Goal: Transaction & Acquisition: Purchase product/service

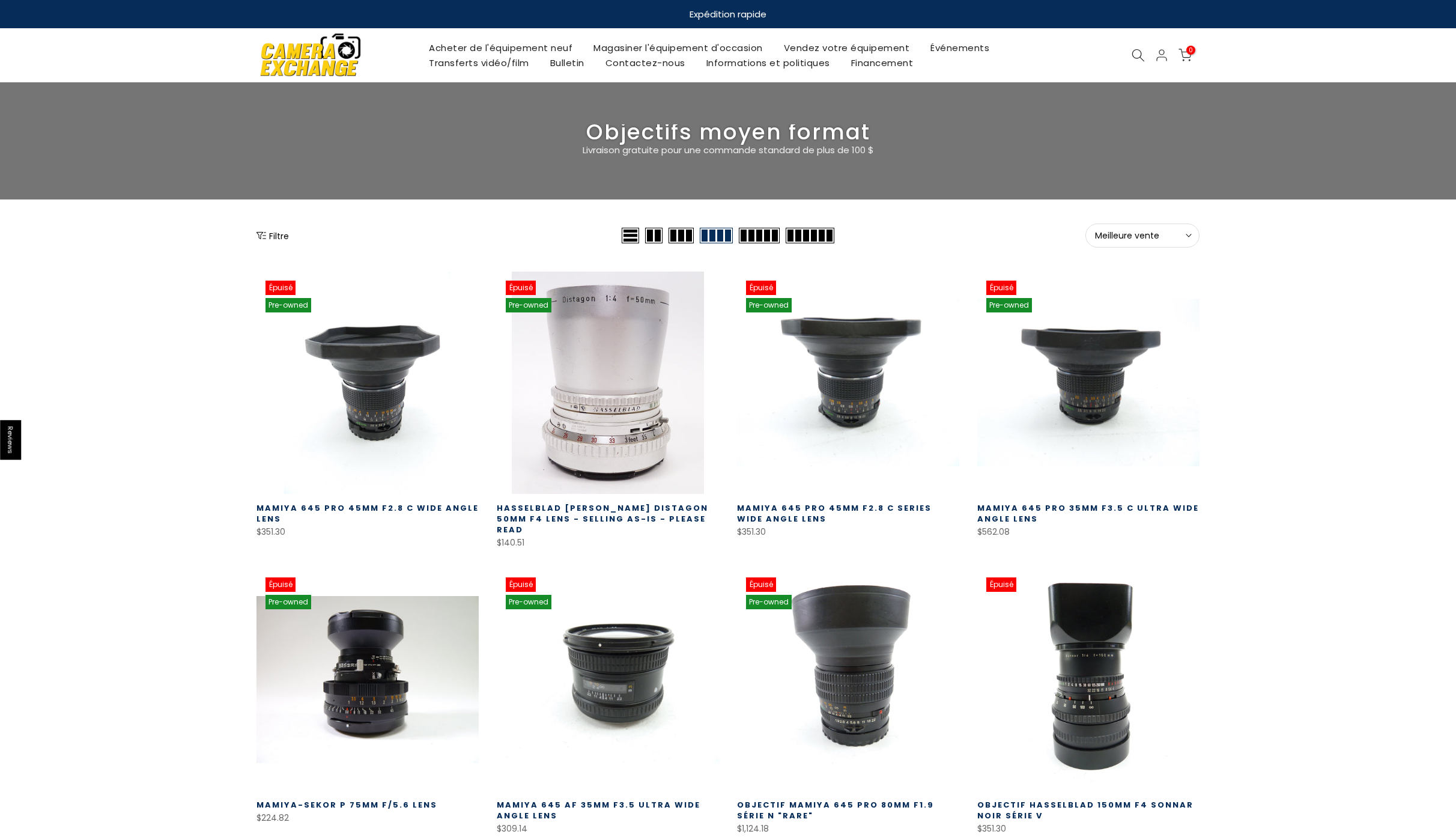
click at [1174, 238] on span "Meilleure vente" at bounding box center [1142, 236] width 95 height 11
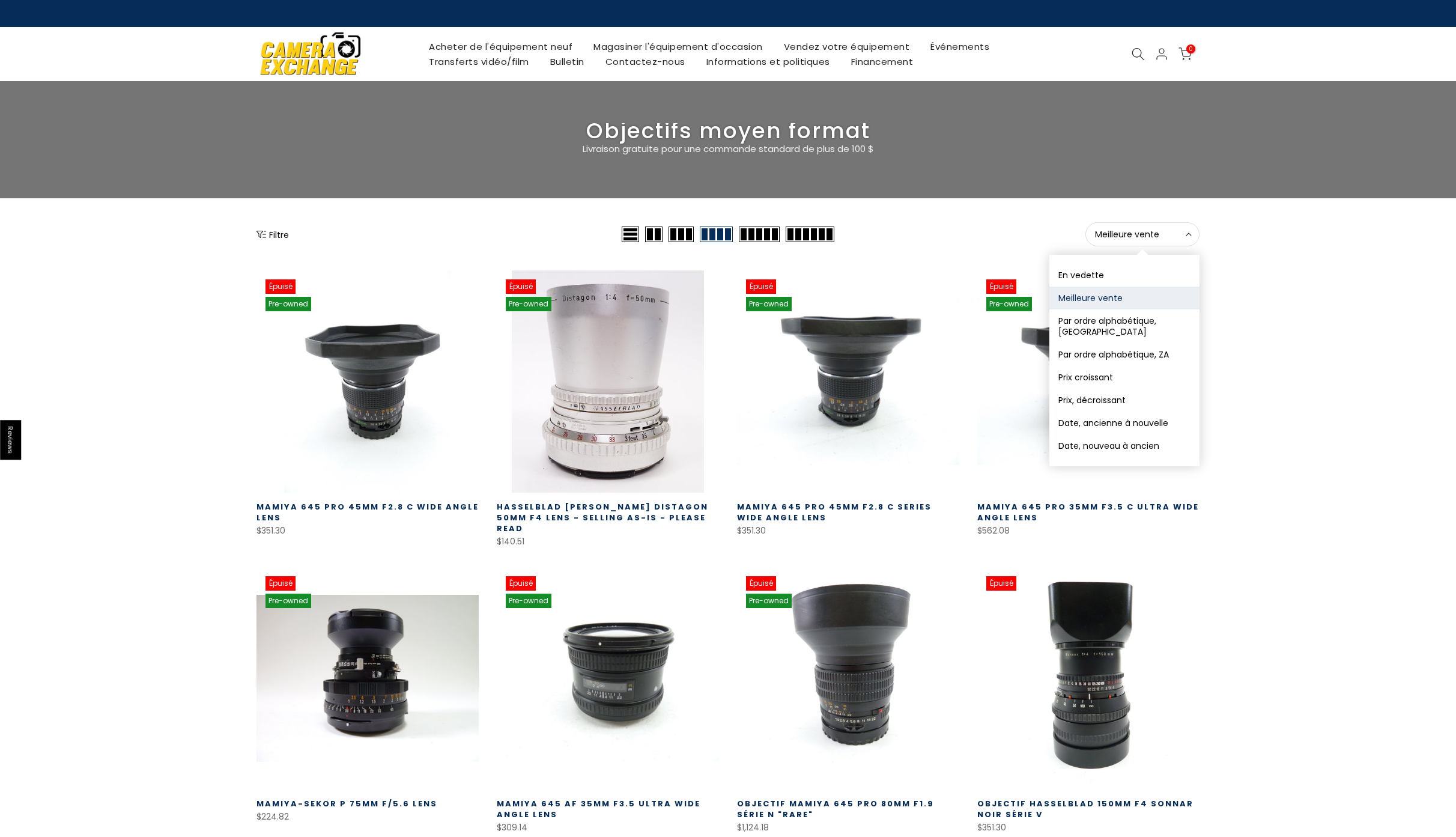
click at [1103, 367] on button "Prix ​​croissant" at bounding box center [1124, 377] width 150 height 23
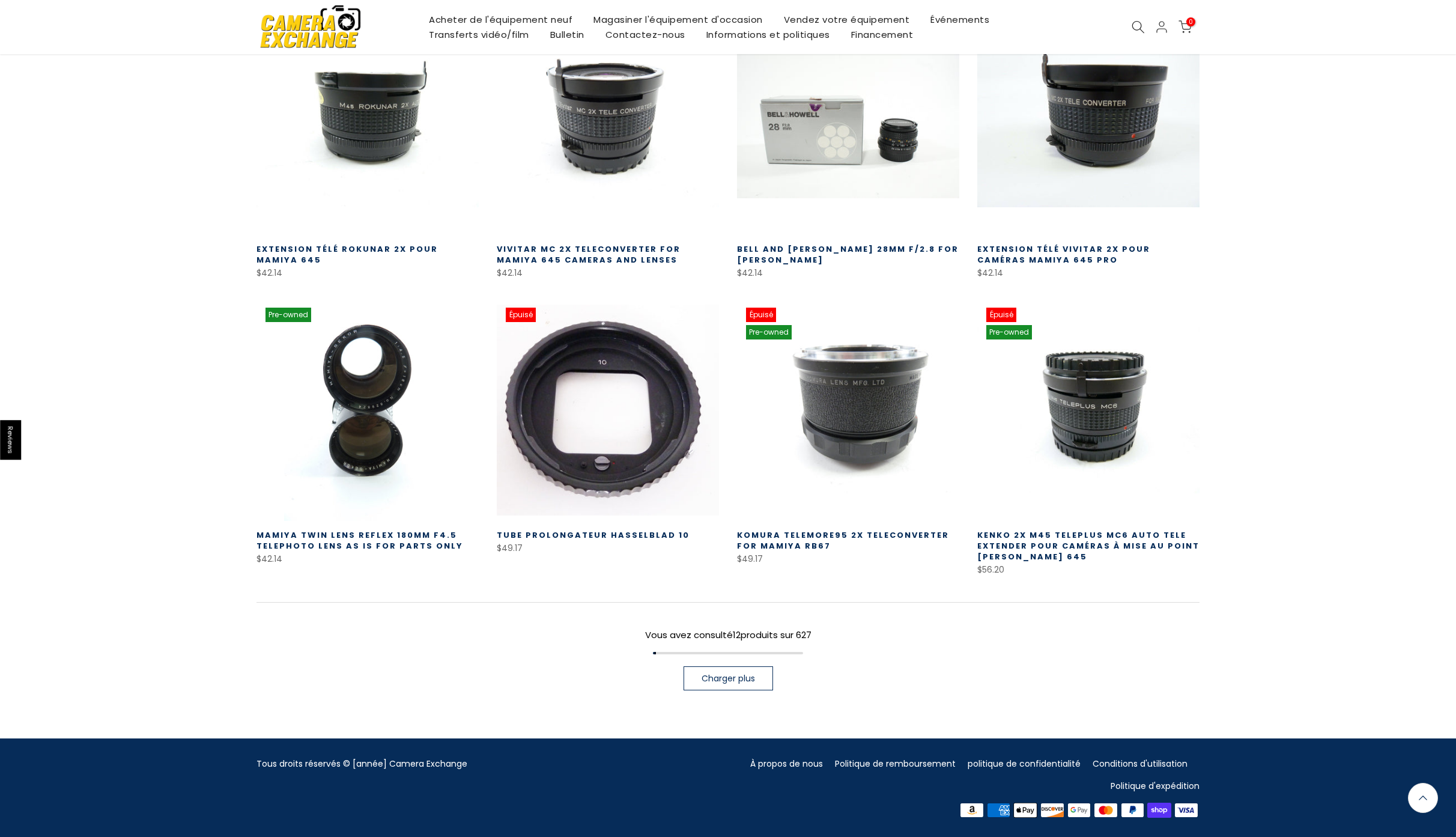
scroll to position [554, 0]
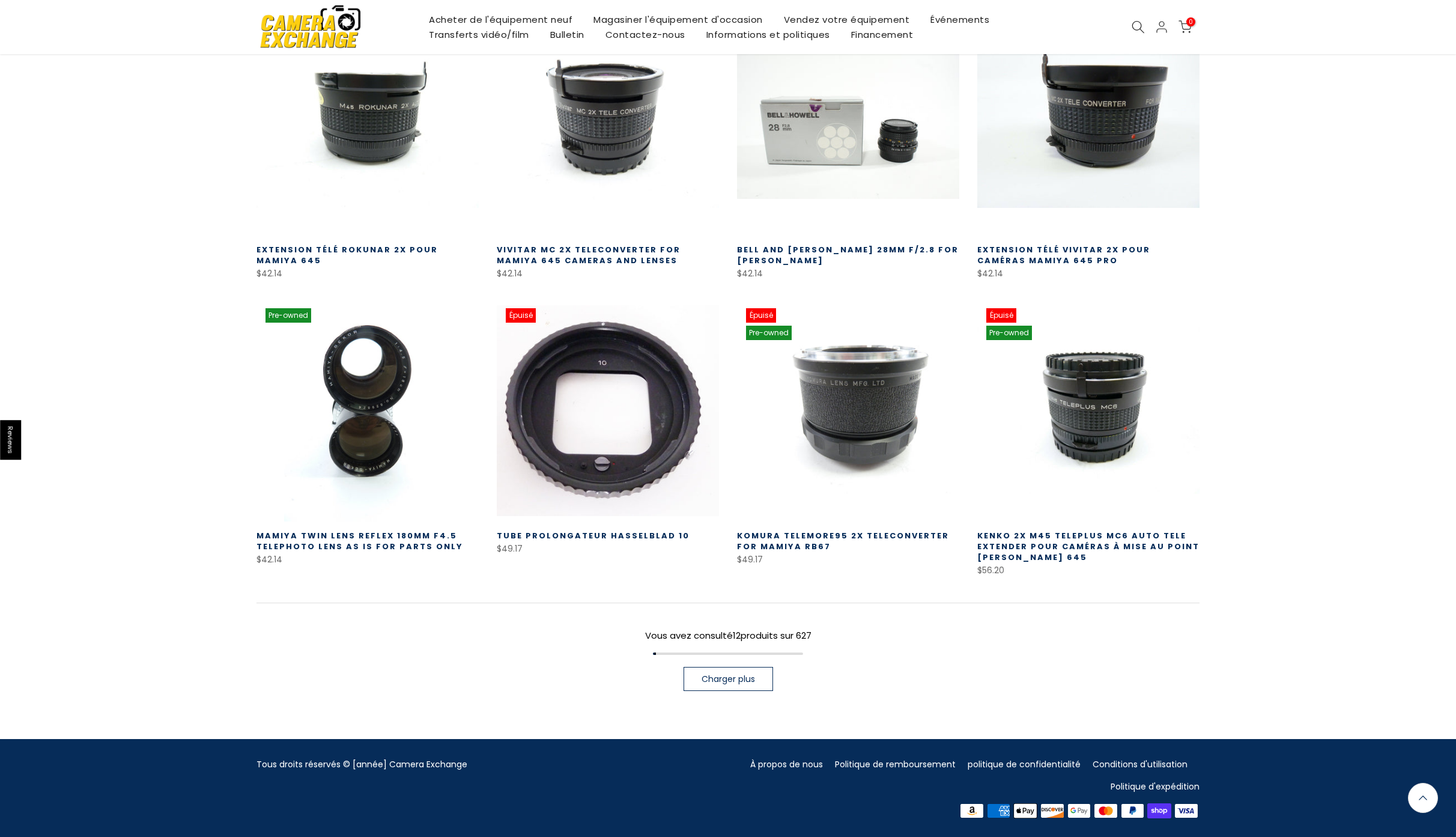
click at [717, 680] on span "Charger plus" at bounding box center [728, 679] width 53 height 9
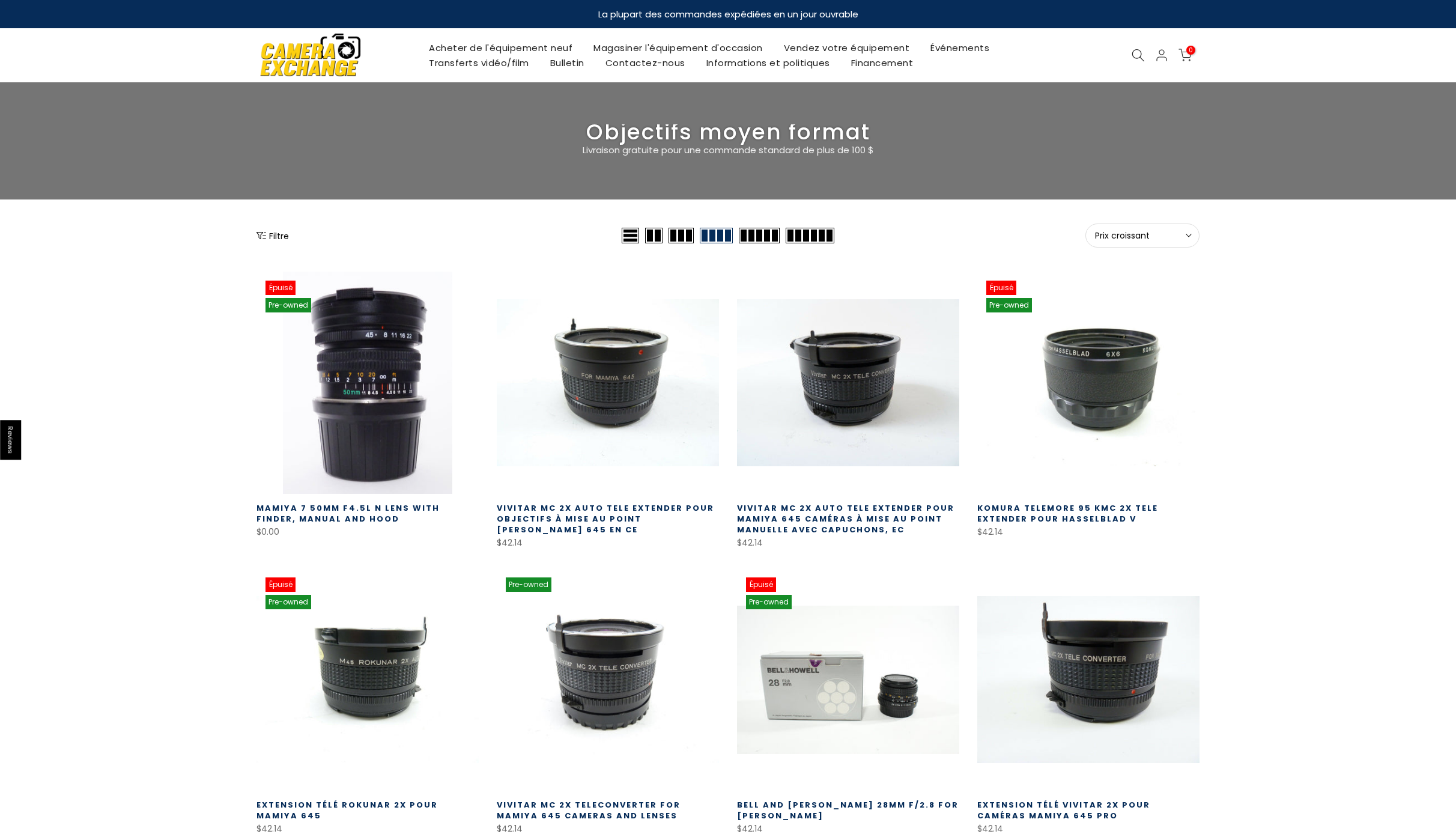
click at [273, 237] on button "Filtre" at bounding box center [273, 236] width 32 height 12
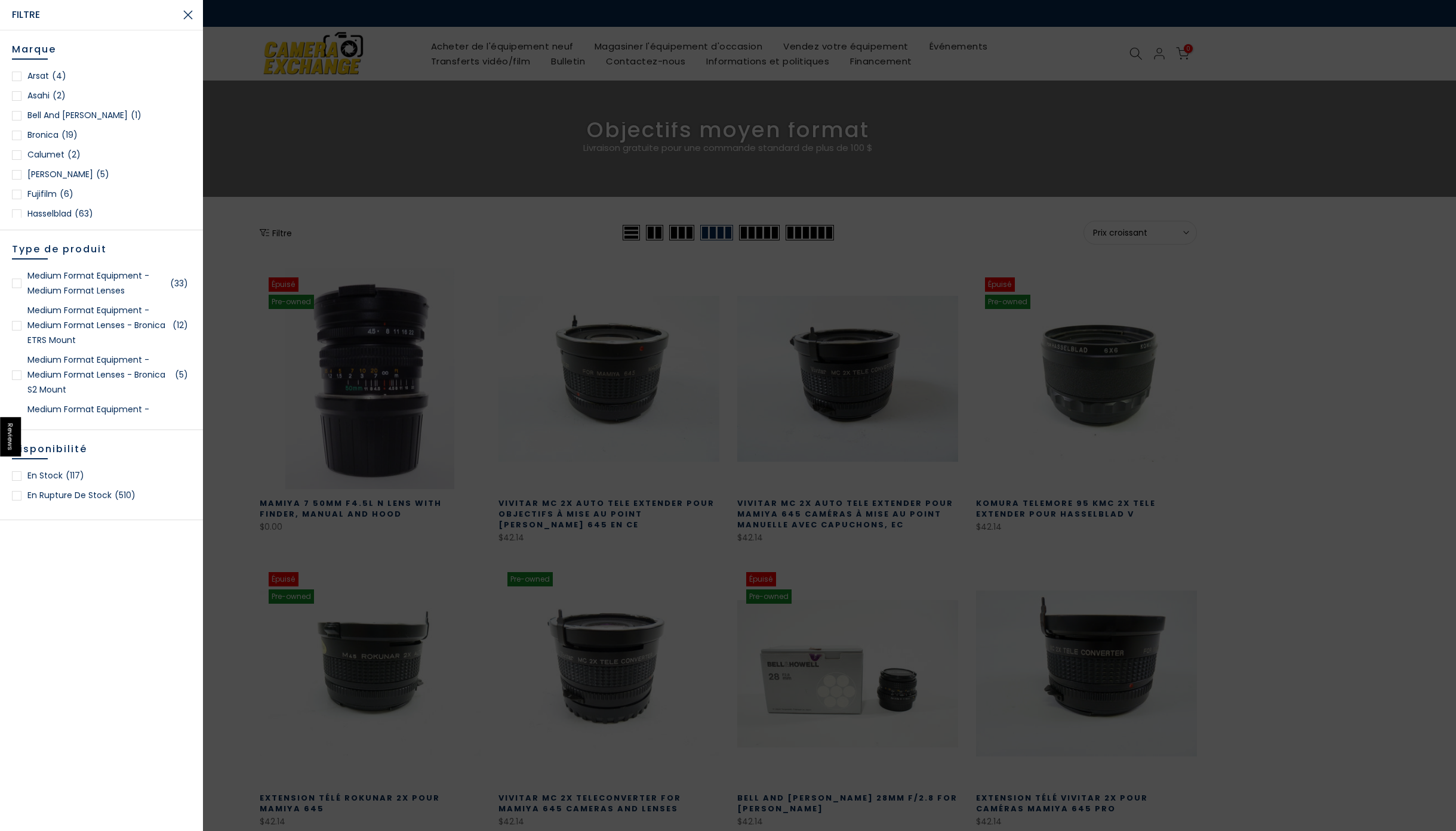
click at [15, 473] on div at bounding box center [17, 476] width 10 height 10
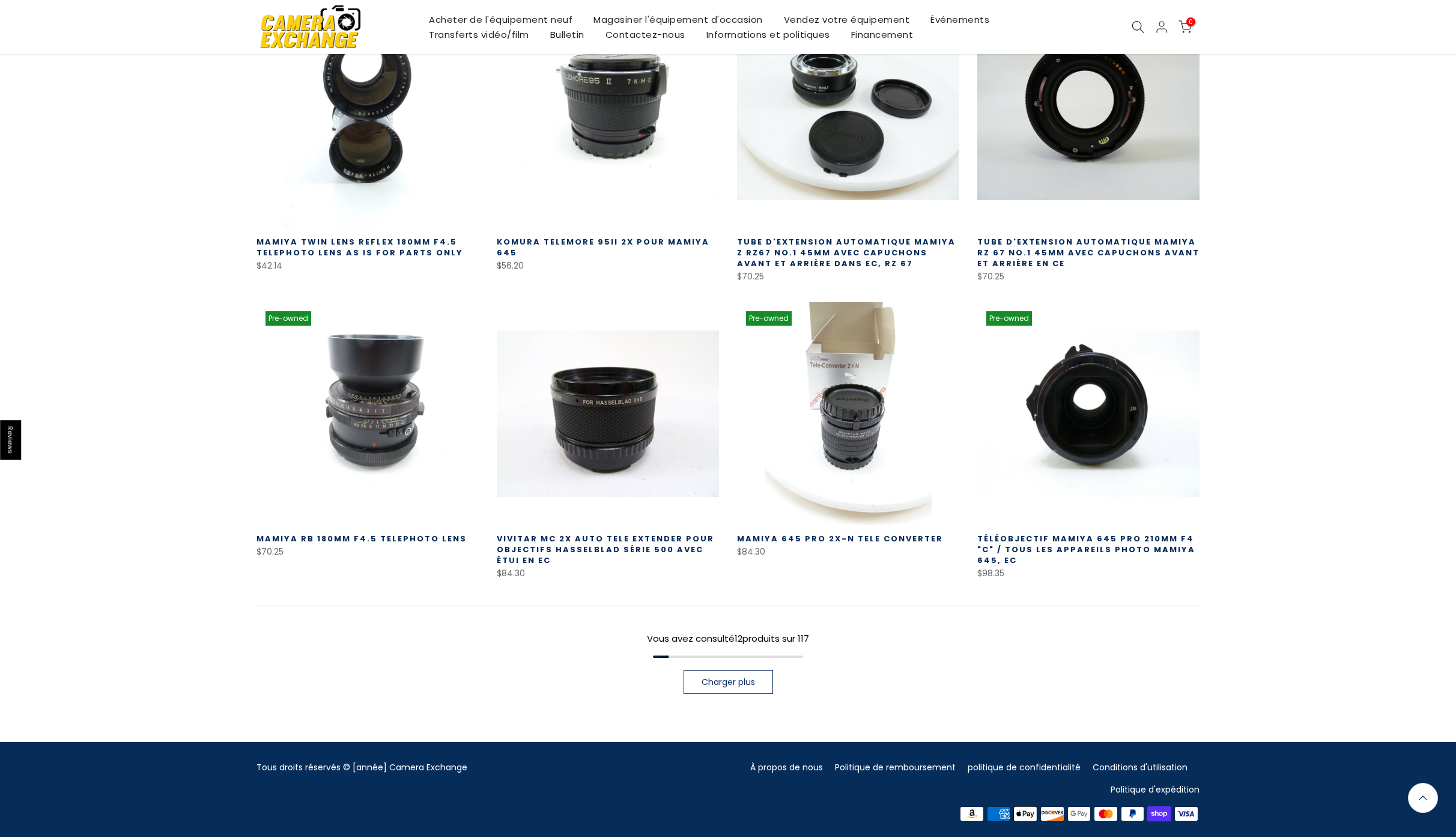
scroll to position [623, 0]
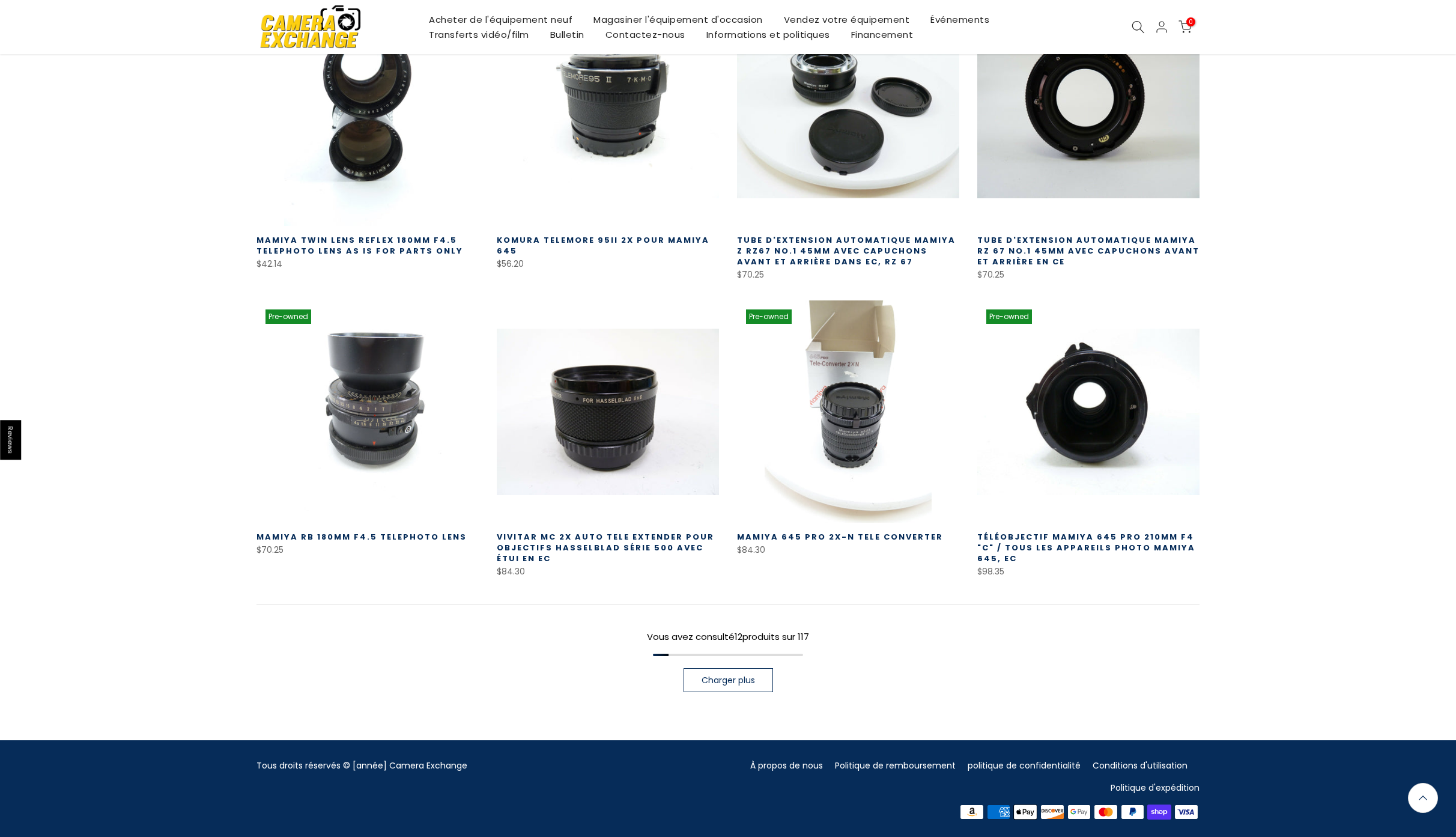
click at [740, 678] on span "Charger plus" at bounding box center [728, 680] width 53 height 9
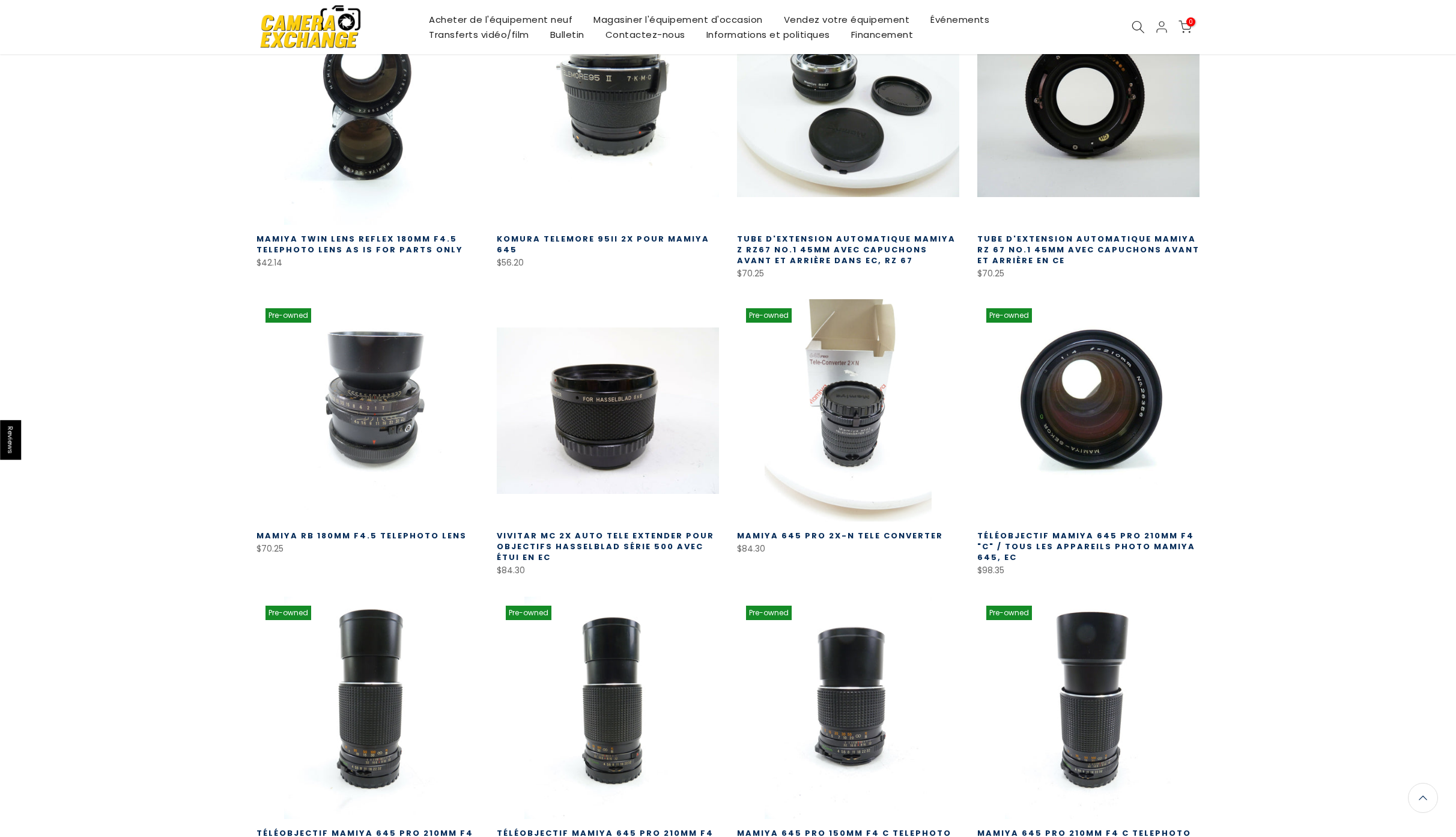
click at [1101, 408] on link at bounding box center [1088, 410] width 222 height 222
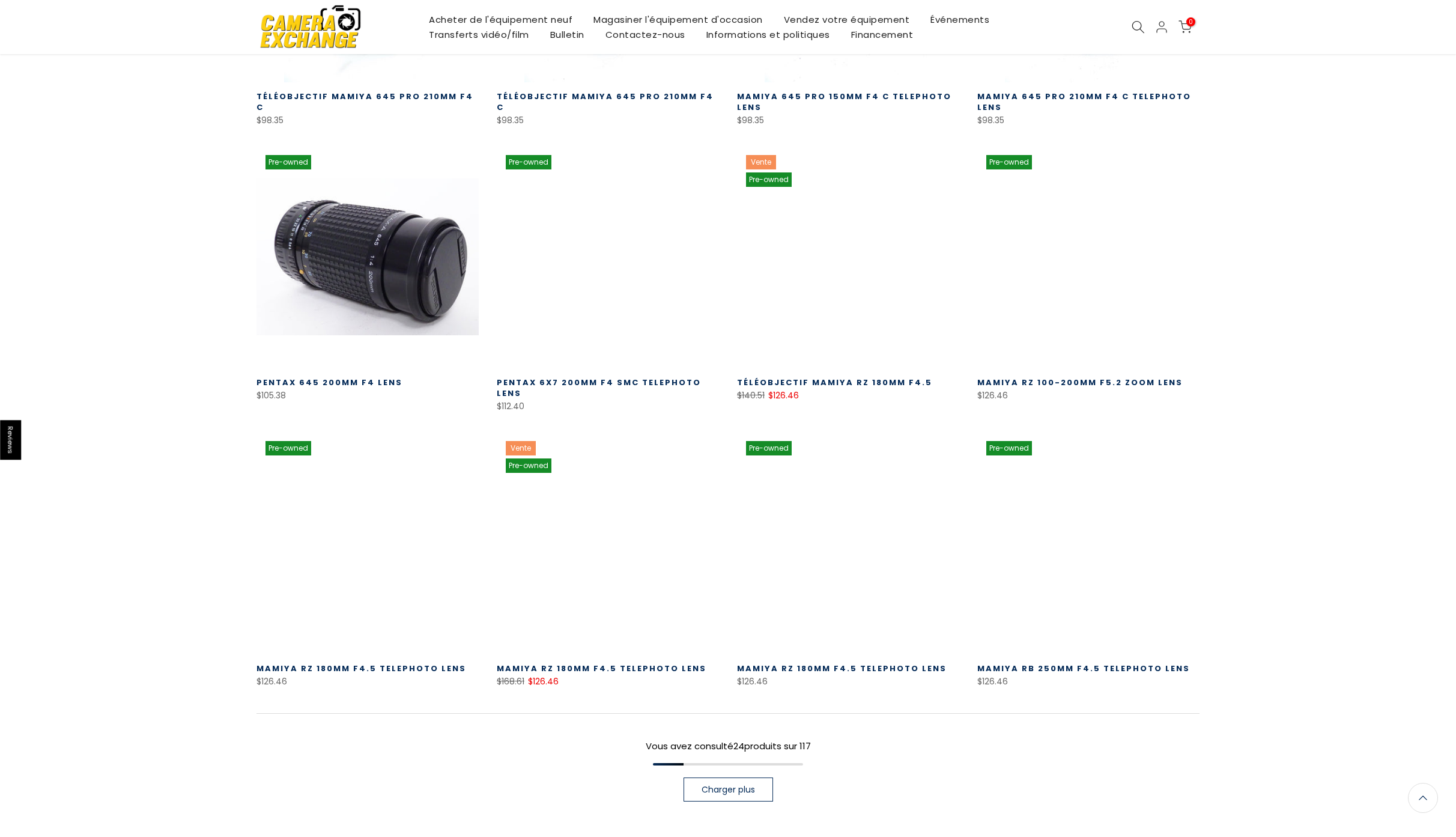
scroll to position [1460, 0]
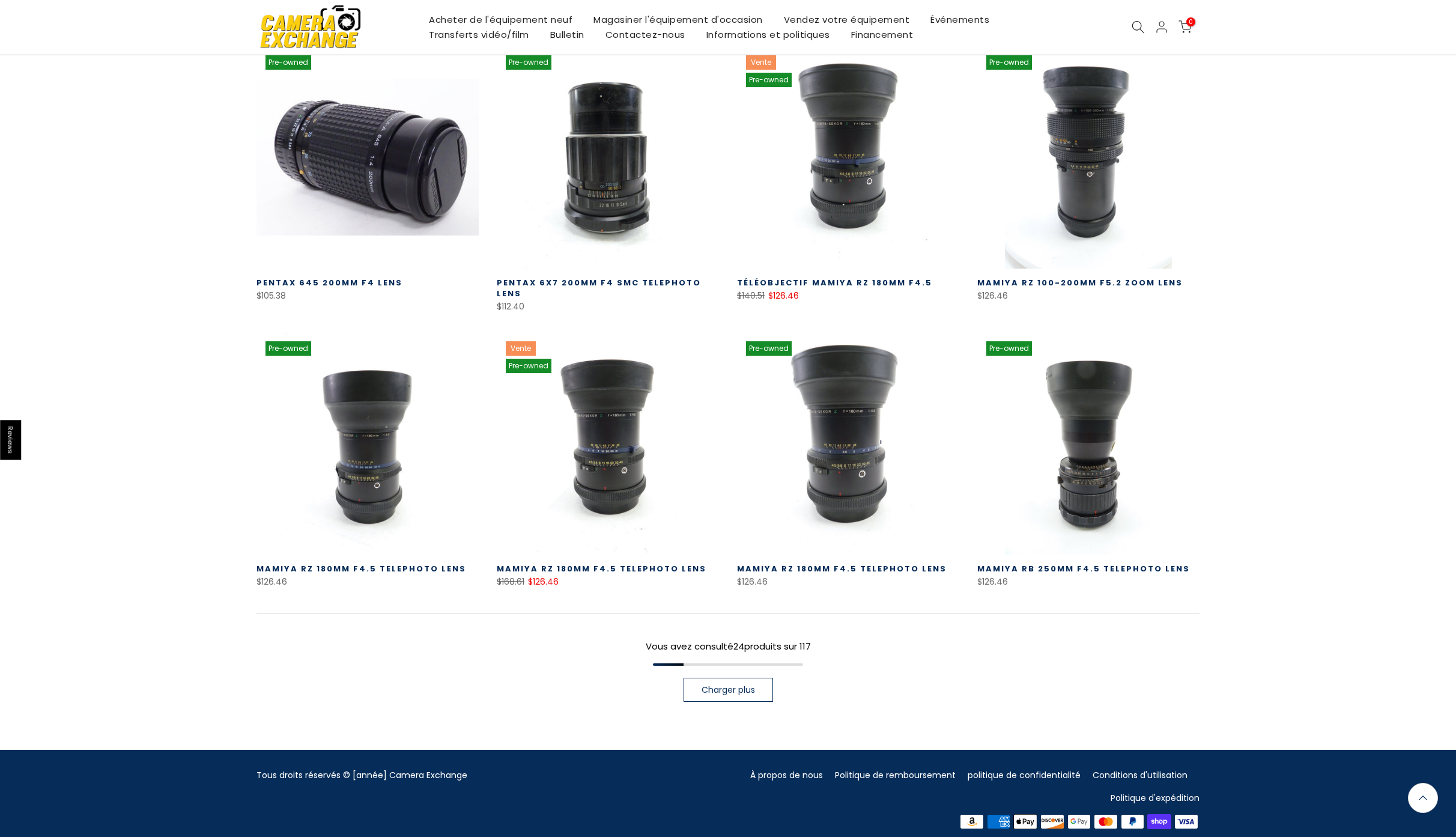
click at [703, 686] on span "Charger plus" at bounding box center [728, 690] width 53 height 9
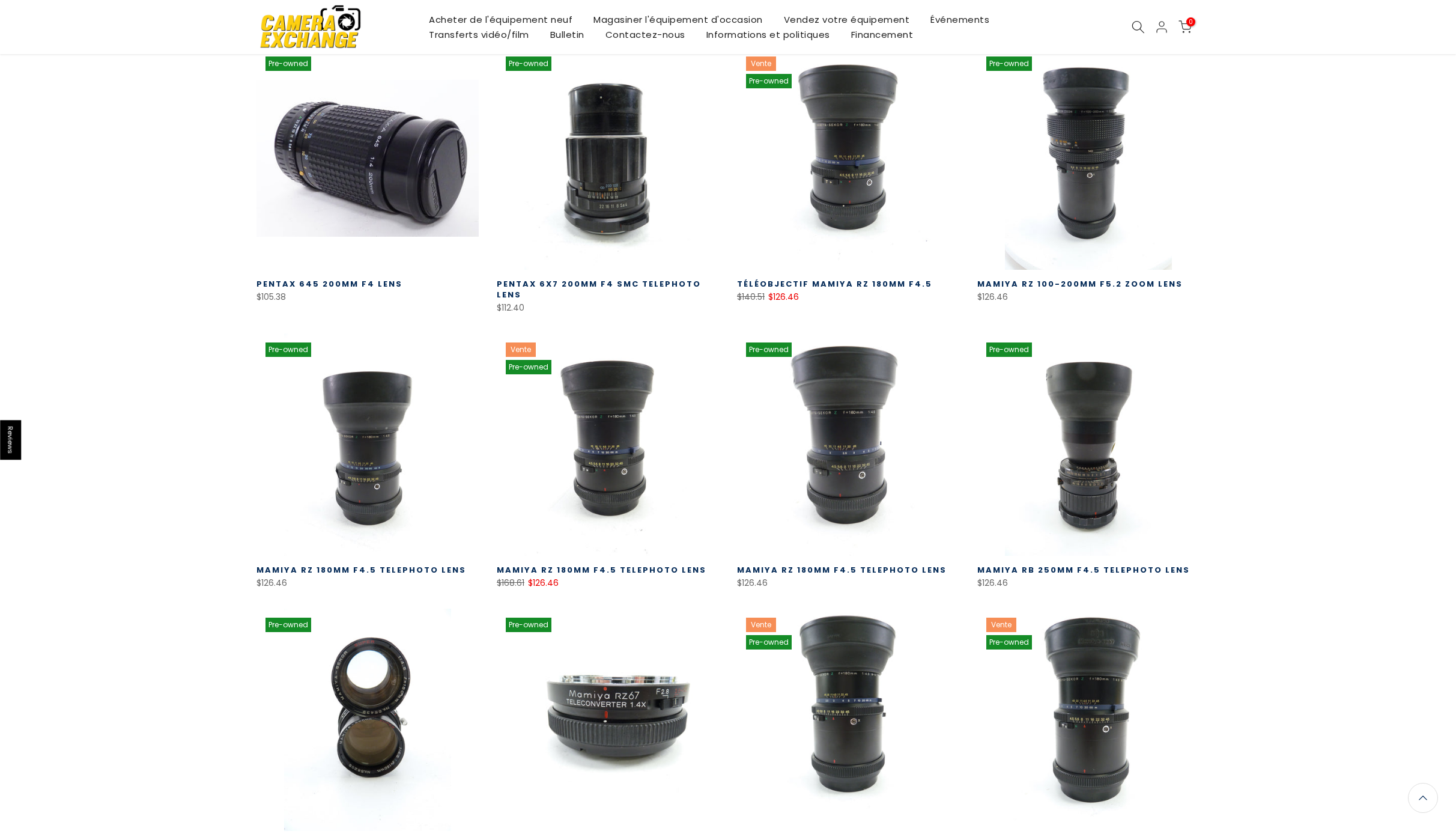
scroll to position [1731, 0]
